Goal: Task Accomplishment & Management: Manage account settings

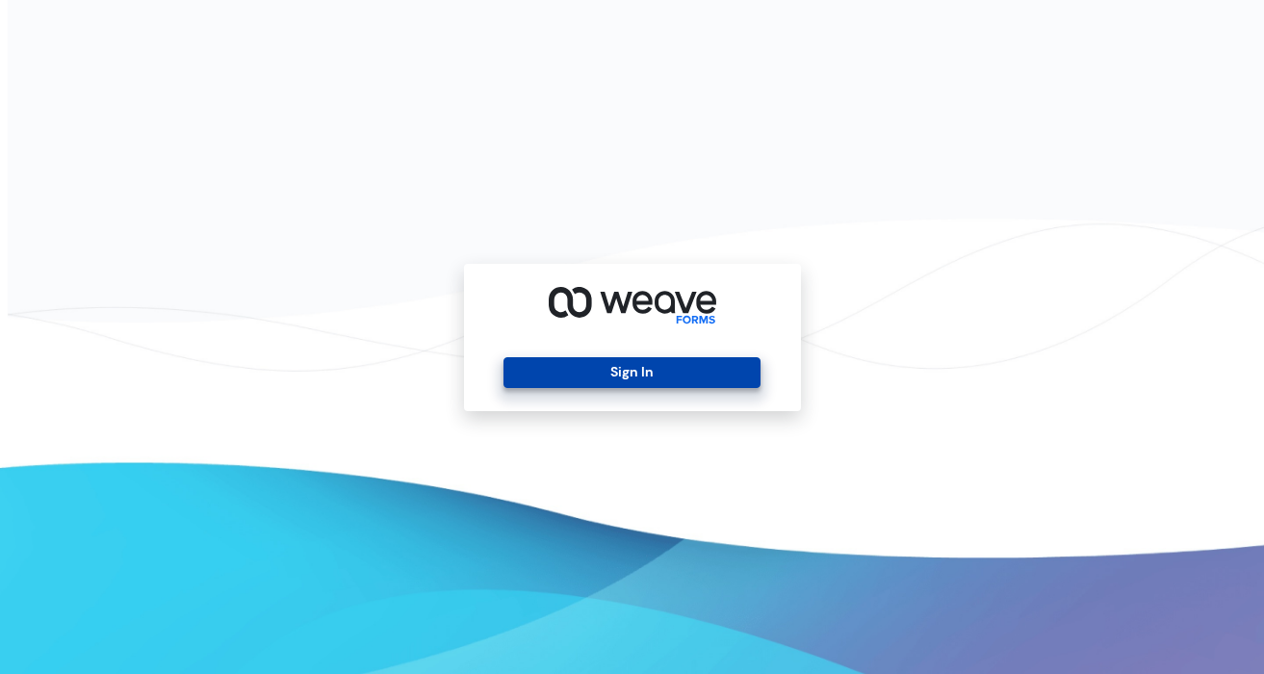
click at [634, 370] on button "Sign In" at bounding box center [631, 372] width 257 height 31
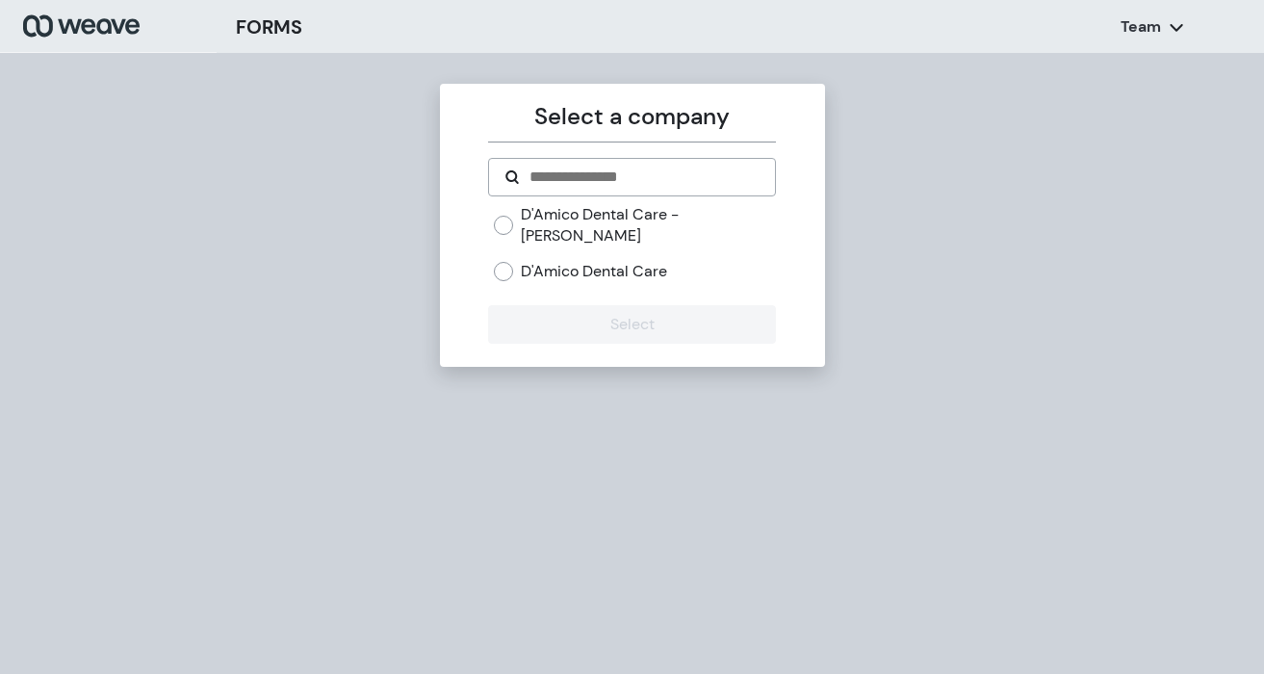
click at [631, 261] on label "D'Amico Dental Care" at bounding box center [594, 271] width 146 height 21
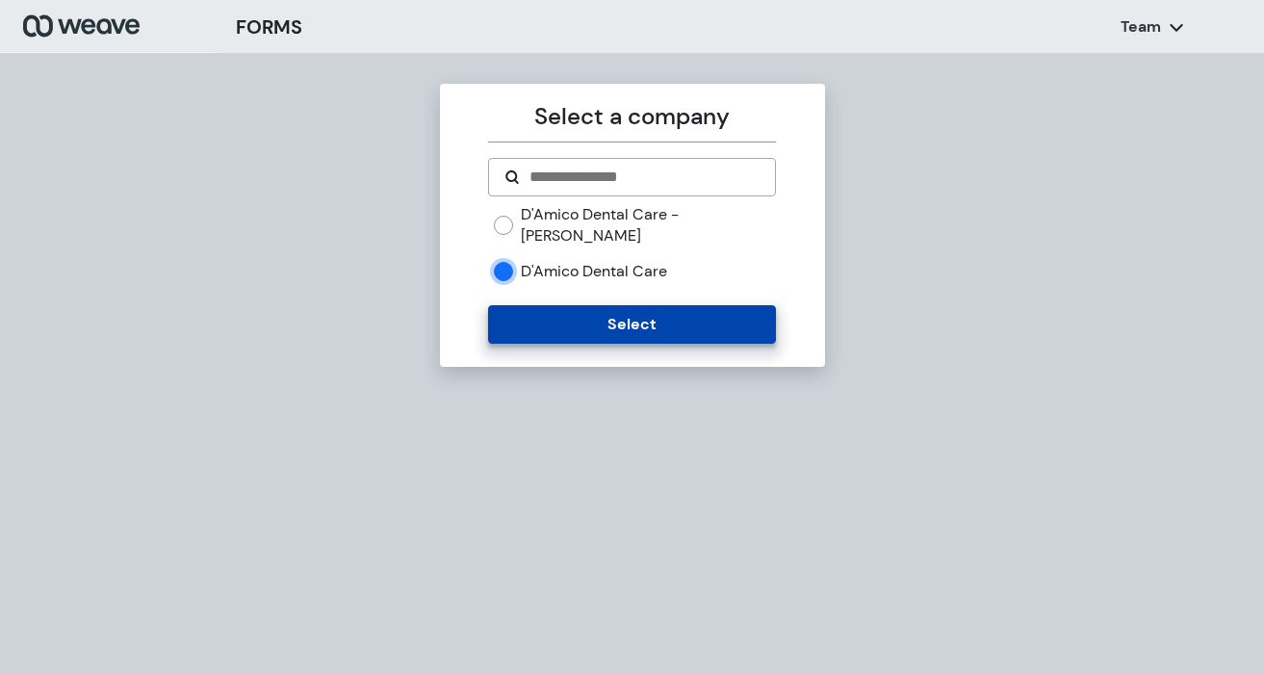
click at [632, 305] on button "Select" at bounding box center [632, 324] width 288 height 38
